Goal: Information Seeking & Learning: Find specific fact

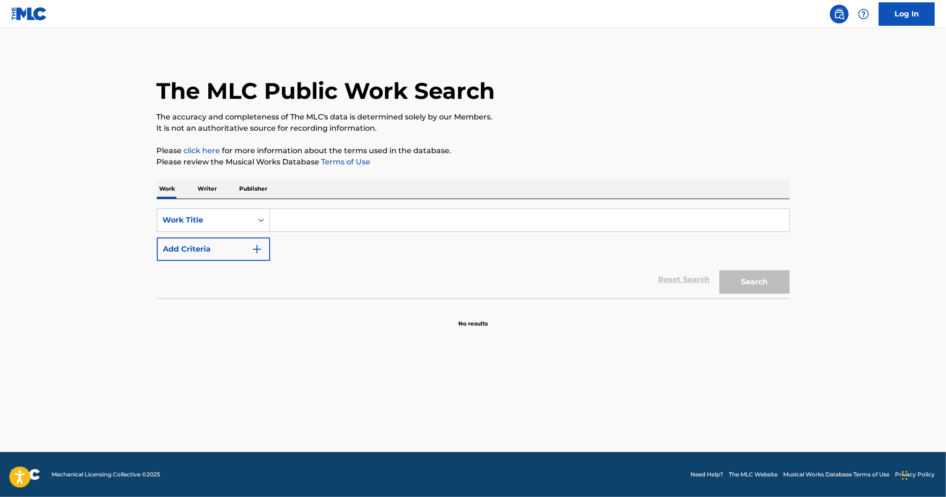
click at [324, 217] on input "Search Form" at bounding box center [529, 220] width 519 height 22
paste input "Fluxxwave"
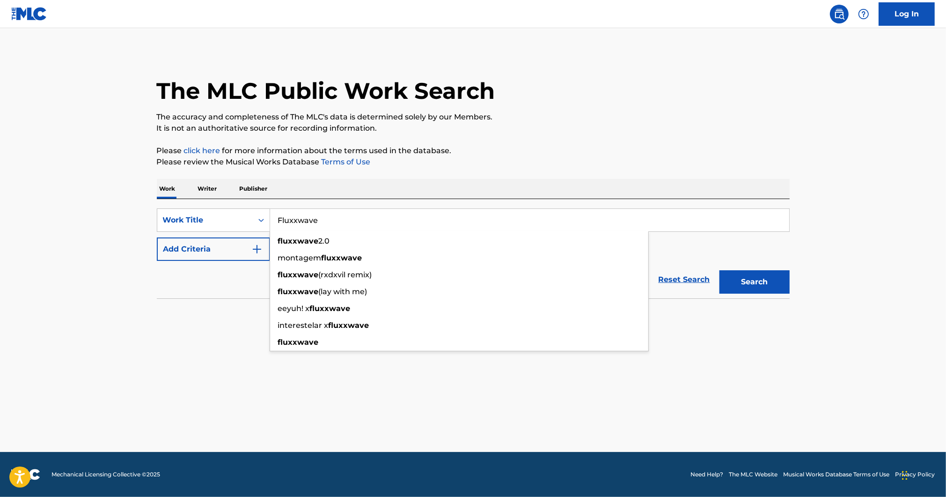
type input "Fluxxwave"
click at [761, 292] on button "Search" at bounding box center [755, 281] width 70 height 23
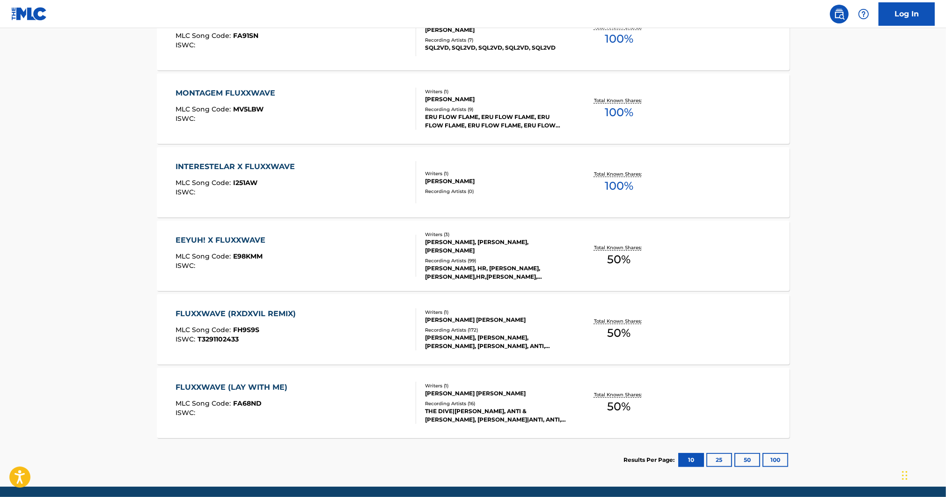
scroll to position [425, 0]
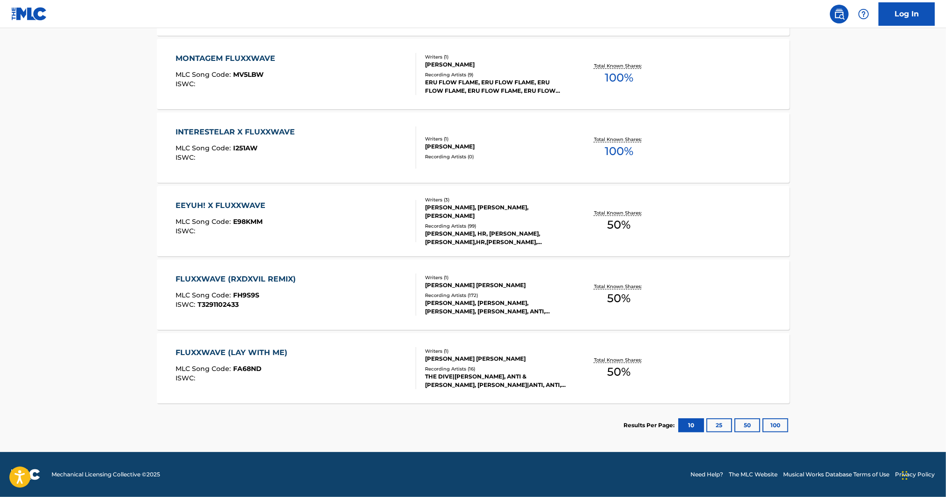
click at [728, 430] on button "25" at bounding box center [720, 425] width 26 height 14
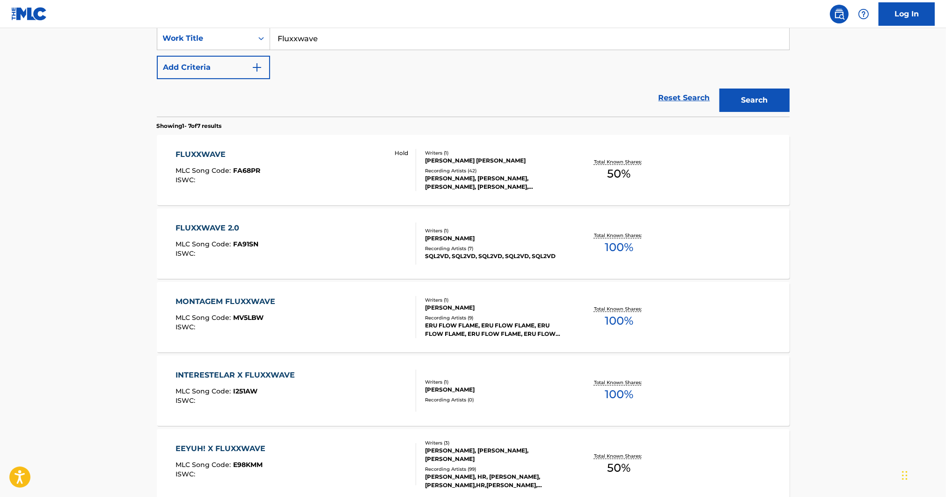
scroll to position [174, 0]
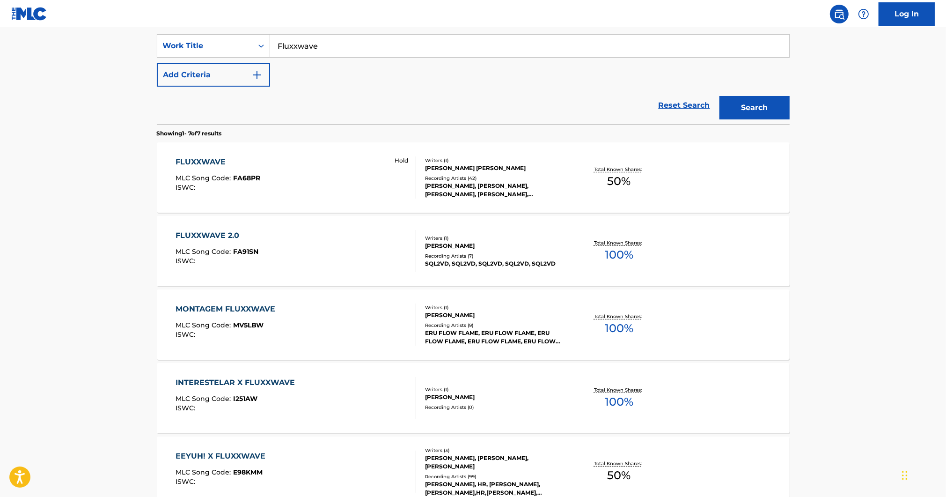
click at [324, 179] on div "FLUXXWAVE MLC Song Code : FA68PR ISWC : Hold" at bounding box center [296, 177] width 241 height 42
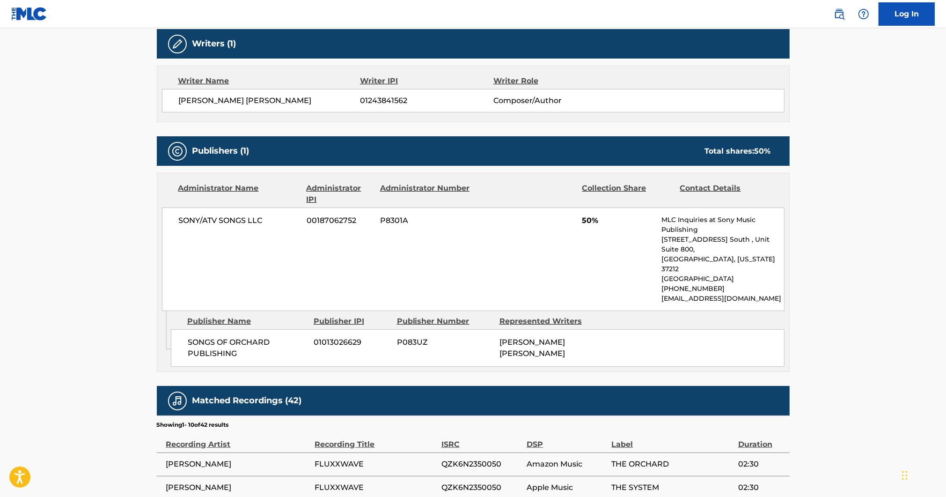
scroll to position [8, 0]
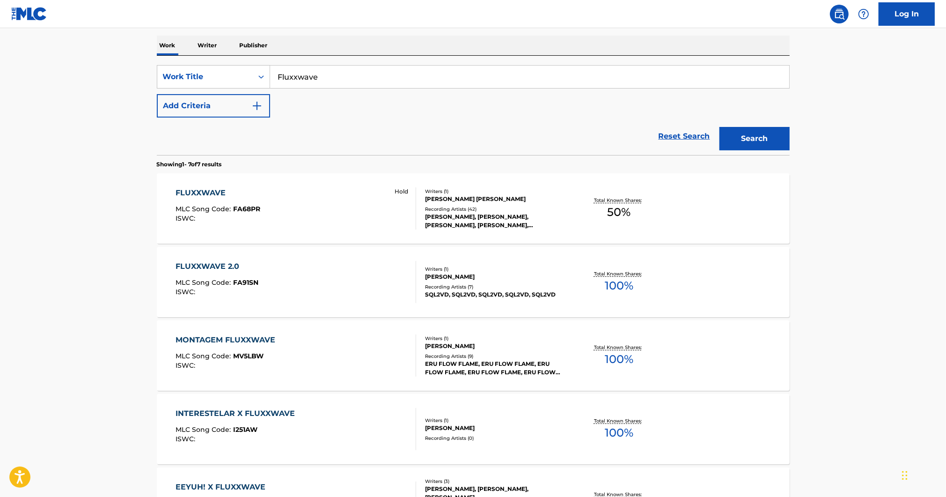
scroll to position [144, 0]
click at [250, 210] on span "FA68PR" at bounding box center [246, 208] width 27 height 8
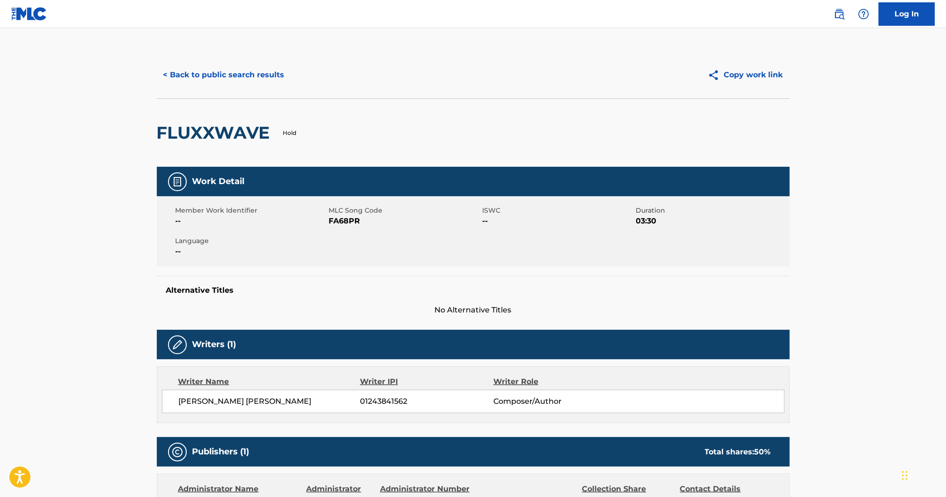
click at [339, 219] on span "FA68PR" at bounding box center [404, 220] width 151 height 11
click at [340, 219] on span "FA68PR" at bounding box center [404, 220] width 151 height 11
copy span "FA68PR"
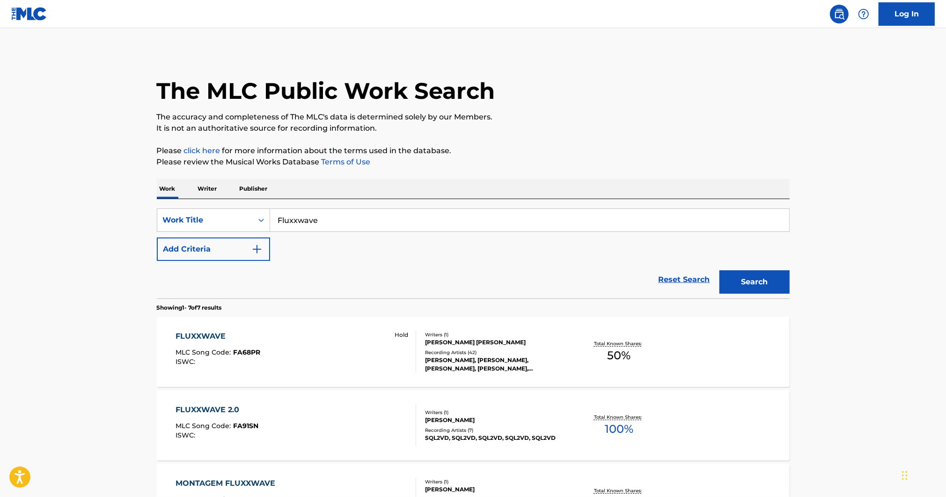
scroll to position [144, 0]
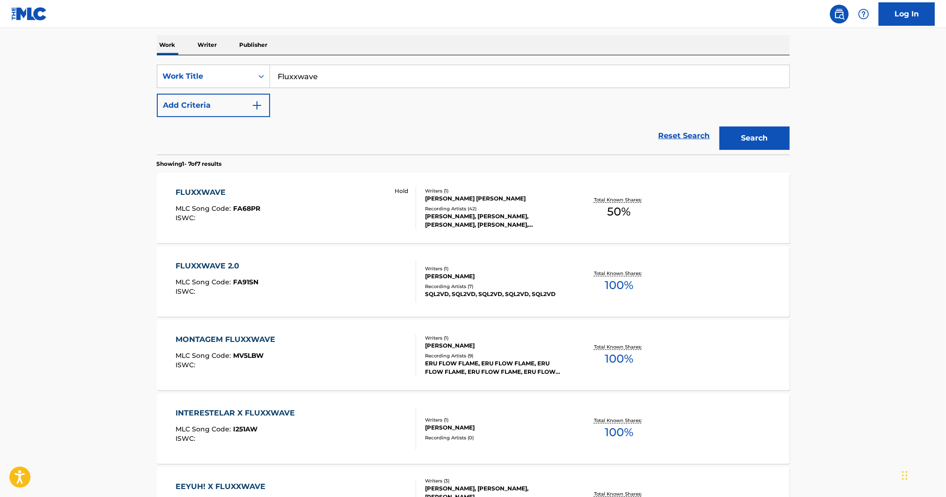
click at [310, 75] on input "Fluxxwave" at bounding box center [529, 76] width 519 height 22
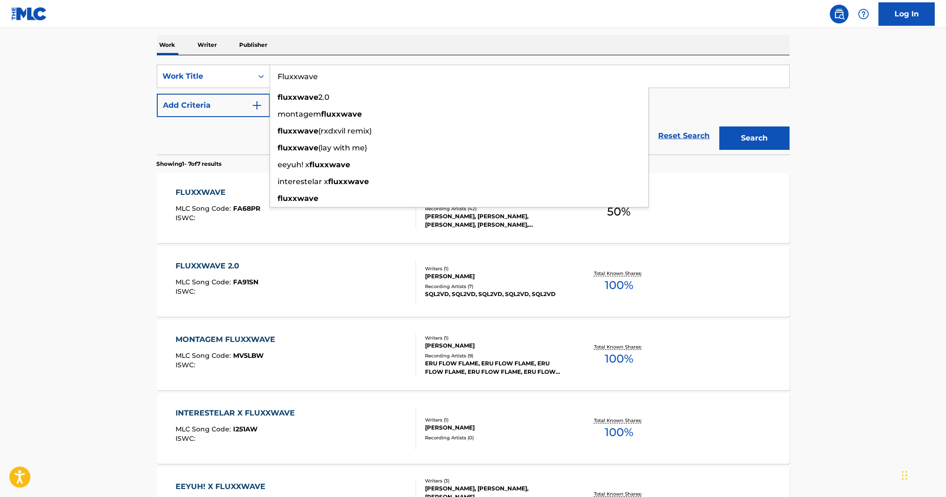
click at [310, 75] on input "Fluxxwave" at bounding box center [529, 76] width 519 height 22
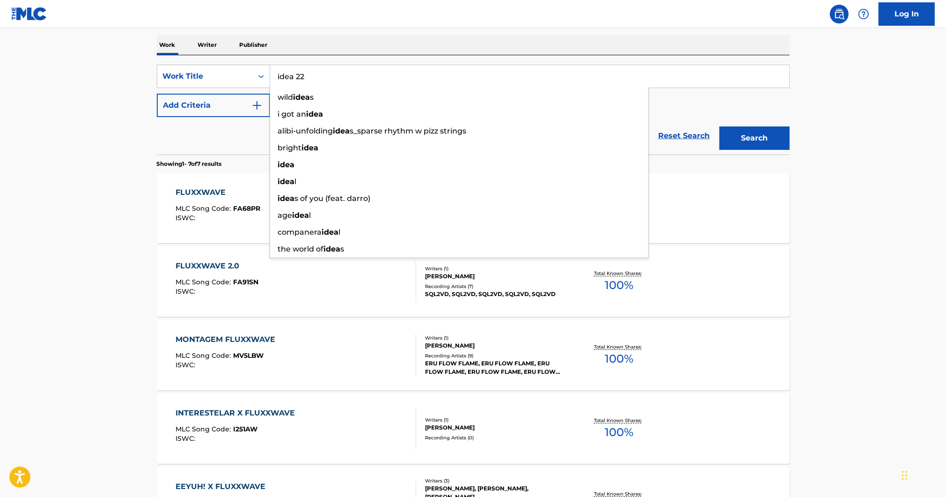
type input "idea 22"
click at [720, 126] on button "Search" at bounding box center [755, 137] width 70 height 23
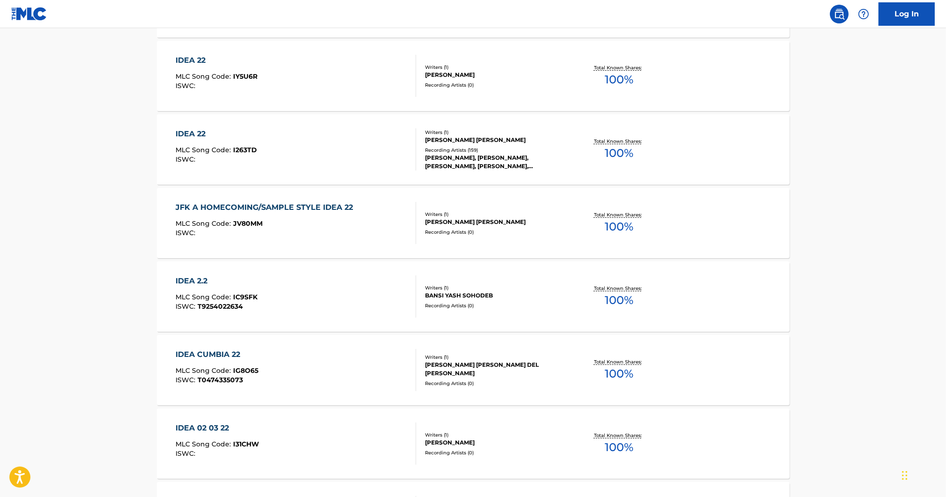
scroll to position [349, 0]
click at [224, 138] on div "IDEA 22" at bounding box center [216, 134] width 81 height 11
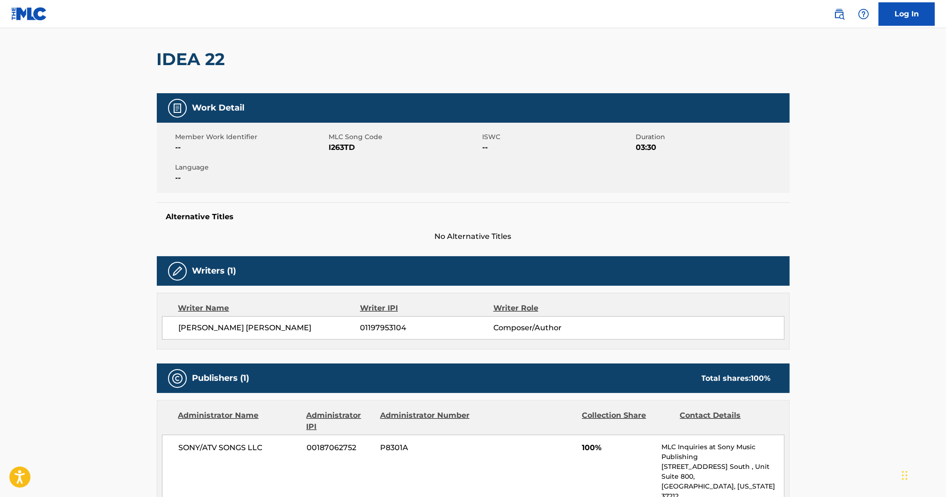
scroll to position [52, 0]
